Goal: Task Accomplishment & Management: Use online tool/utility

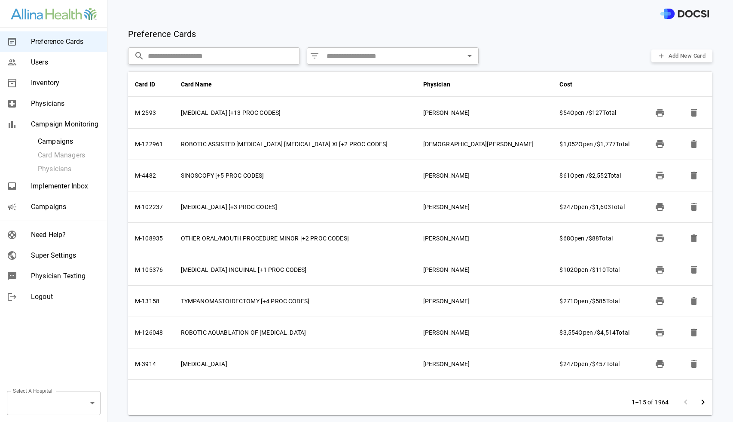
click at [91, 400] on body "Preference Cards Users Inventory Physicians Campaign Monitoring Campaigns Card …" at bounding box center [366, 211] width 733 height 422
click at [89, 327] on div at bounding box center [366, 211] width 733 height 422
click at [224, 22] on div at bounding box center [420, 14] width 626 height 28
click at [50, 207] on span "Campaigns" at bounding box center [65, 207] width 69 height 10
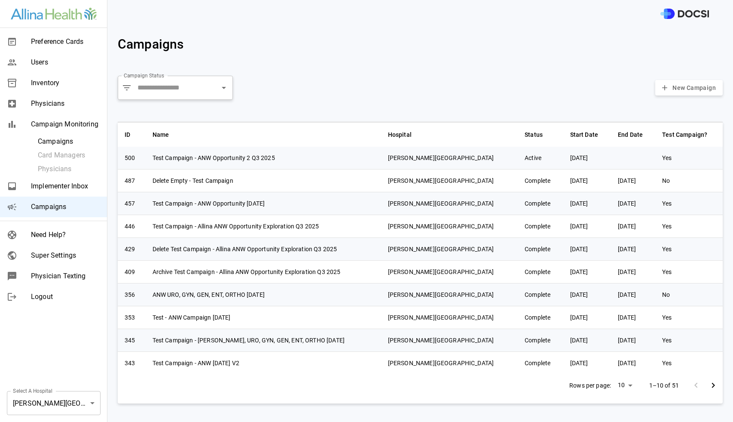
click at [89, 403] on body "Preference Cards Users Inventory Physicians Campaign Monitoring Campaigns Card …" at bounding box center [366, 211] width 733 height 422
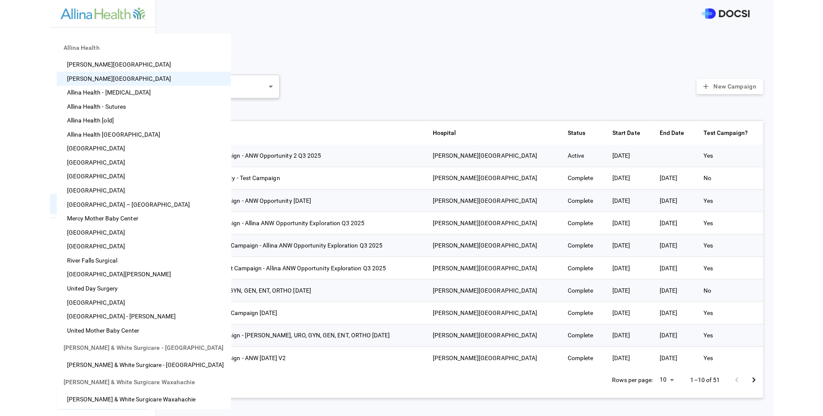
scroll to position [498, 0]
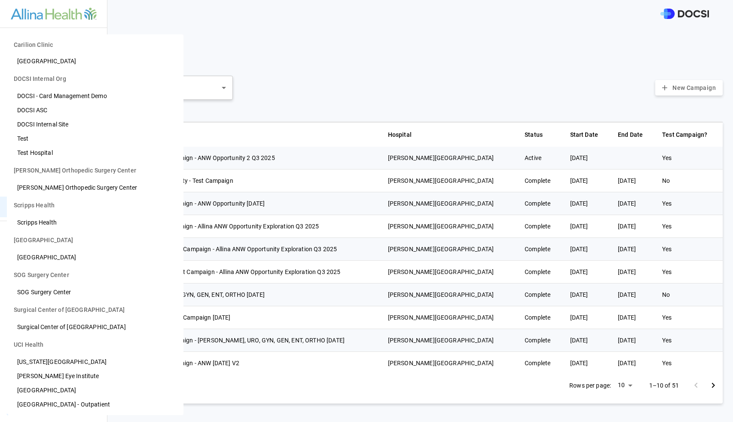
click at [65, 363] on li "[US_STATE][GEOGRAPHIC_DATA]" at bounding box center [95, 362] width 177 height 14
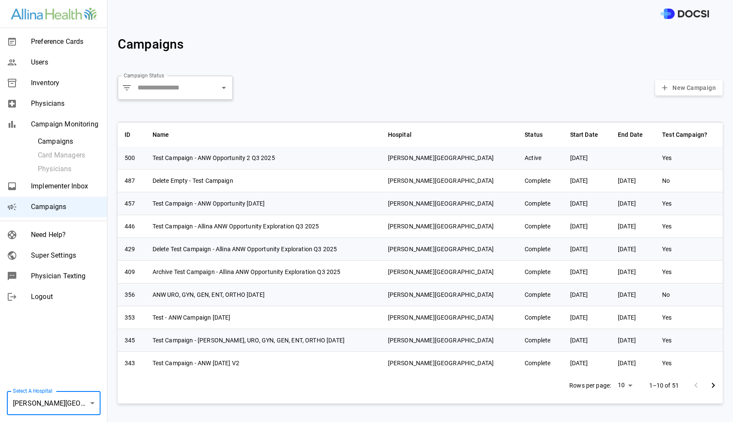
type input "**"
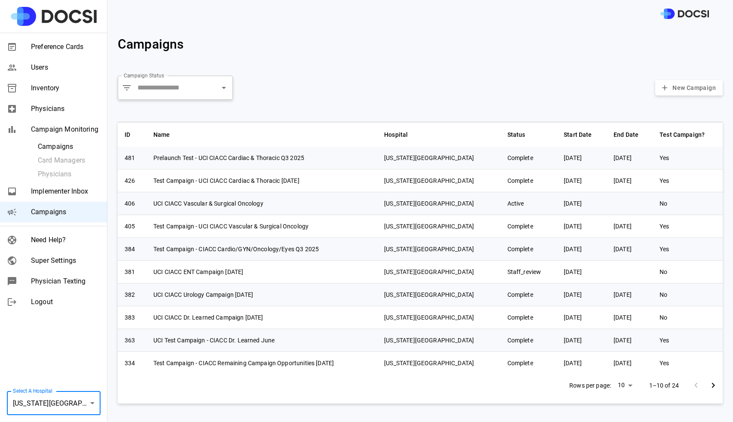
click at [56, 211] on span "Campaigns" at bounding box center [65, 212] width 69 height 10
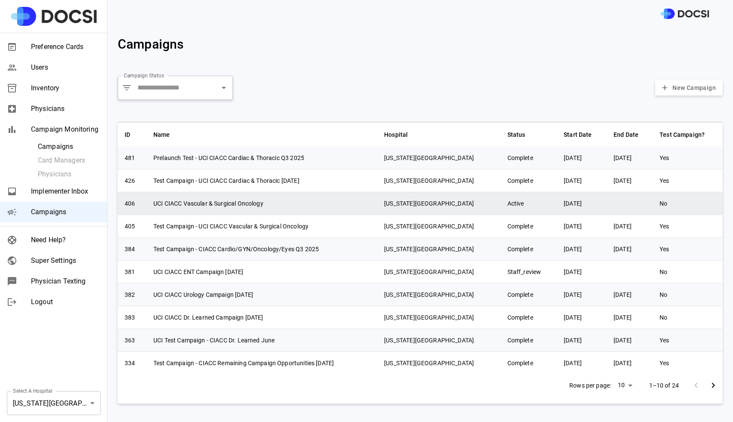
click at [198, 202] on td "UCI CIACC Vascular & Surgical Oncology" at bounding box center [262, 203] width 231 height 23
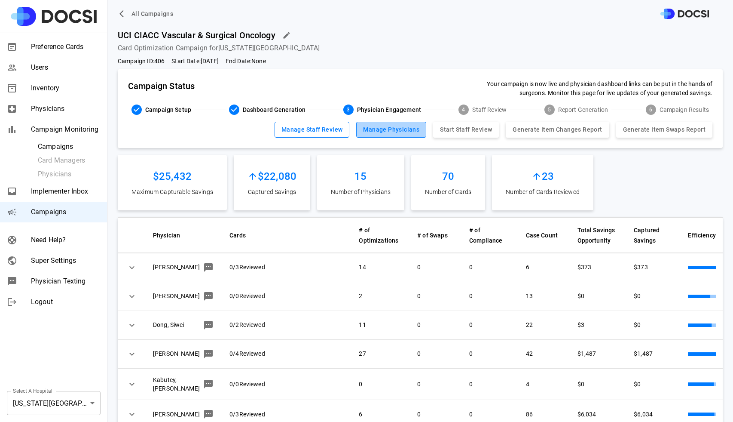
click at [385, 131] on button "Manage Physicians" at bounding box center [391, 130] width 70 height 16
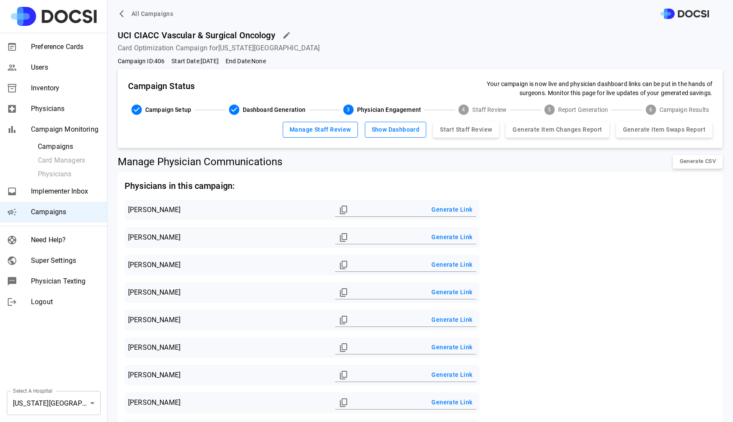
click at [445, 290] on button "Generate Link" at bounding box center [452, 292] width 48 height 16
type input "**********"
click at [341, 291] on icon "Copied!" at bounding box center [344, 292] width 10 height 10
click at [384, 24] on div "All Campaigns" at bounding box center [420, 14] width 626 height 28
